Goal: Navigation & Orientation: Find specific page/section

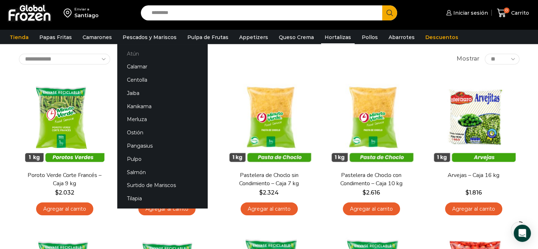
click at [143, 53] on link "Atún" at bounding box center [162, 53] width 90 height 13
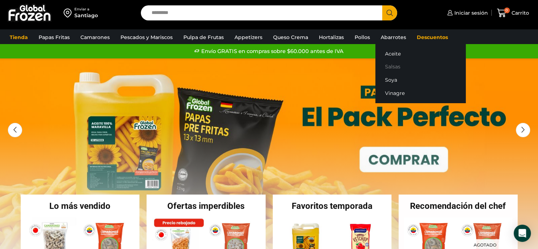
click at [393, 66] on link "Salsas" at bounding box center [421, 66] width 90 height 13
